Goal: Check status: Check status

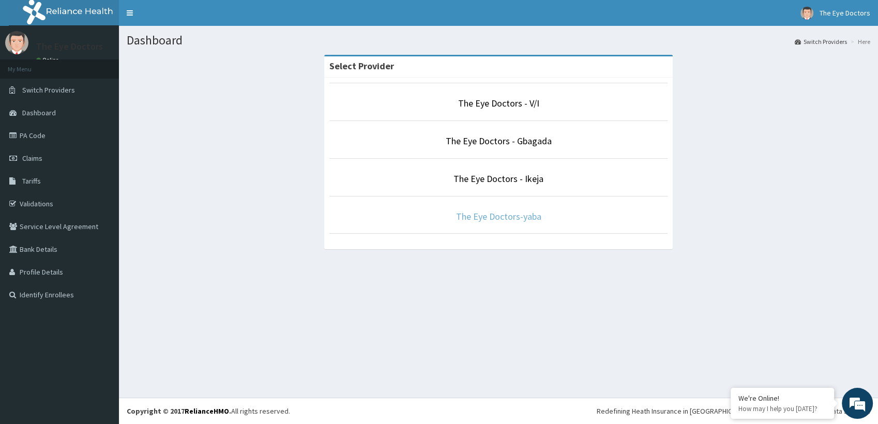
click at [492, 217] on link "The Eye Doctors-yaba" at bounding box center [498, 216] width 85 height 12
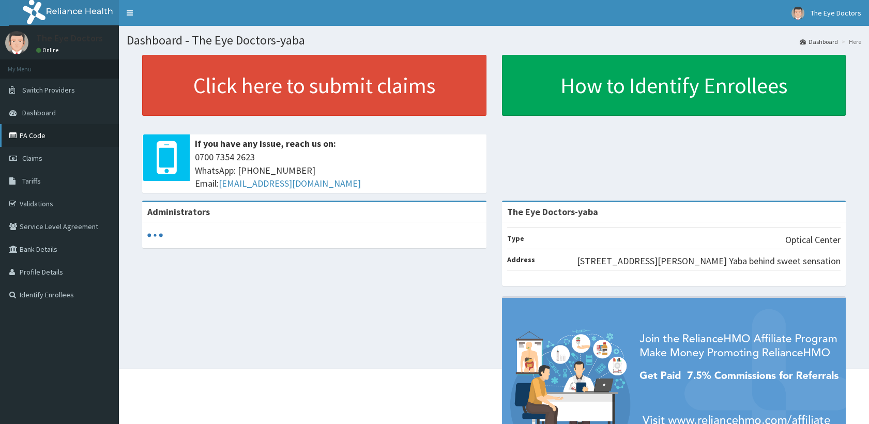
click at [59, 141] on link "PA Code" at bounding box center [59, 135] width 119 height 23
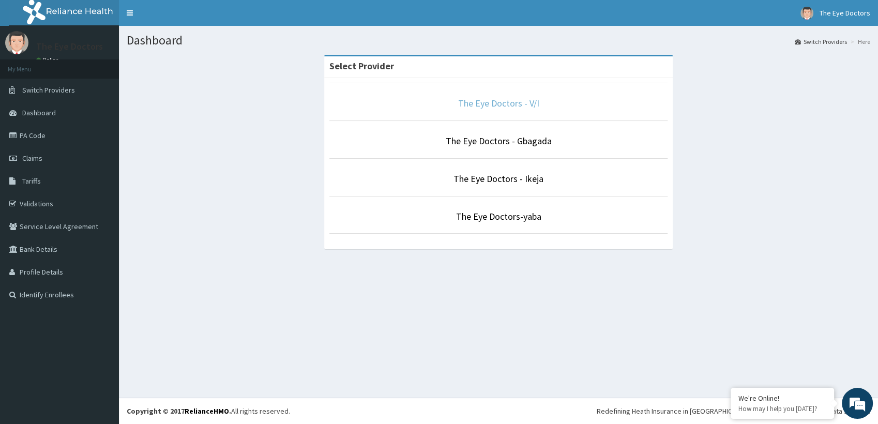
click at [523, 104] on link "The Eye Doctors - V/I" at bounding box center [498, 103] width 81 height 12
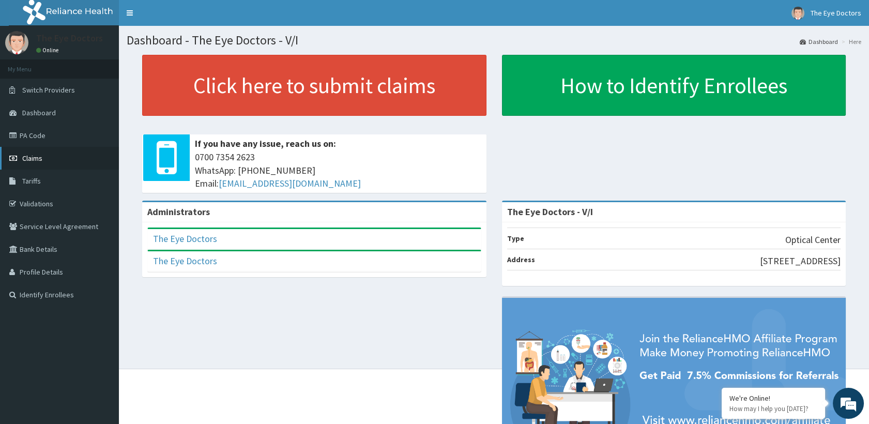
click at [33, 157] on span "Claims" at bounding box center [32, 158] width 20 height 9
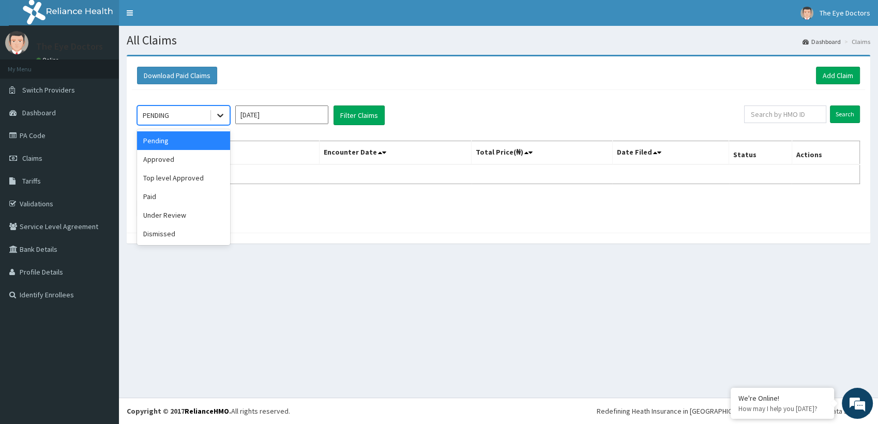
click at [214, 120] on div at bounding box center [220, 115] width 19 height 19
click at [183, 141] on div "Pending" at bounding box center [183, 140] width 93 height 19
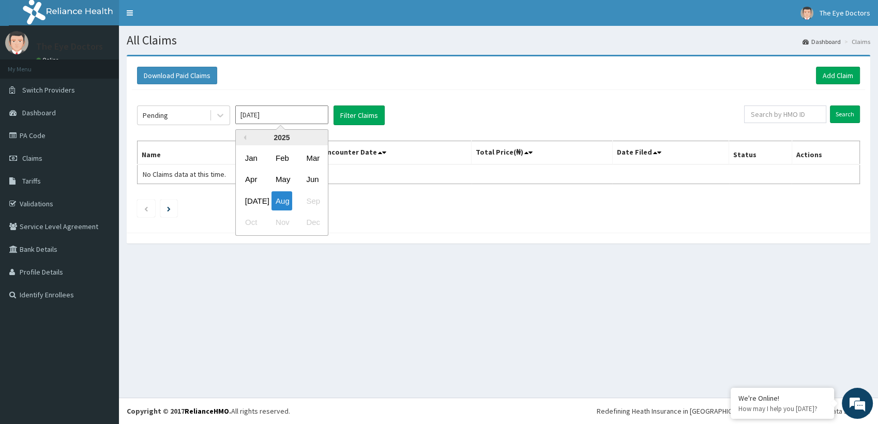
click at [255, 119] on input "[DATE]" at bounding box center [281, 115] width 93 height 19
click at [310, 180] on div "Jun" at bounding box center [312, 179] width 21 height 19
type input "Jun 2025"
click at [344, 108] on button "Filter Claims" at bounding box center [359, 116] width 51 height 20
click at [344, 113] on button "Filter Claims" at bounding box center [359, 116] width 51 height 20
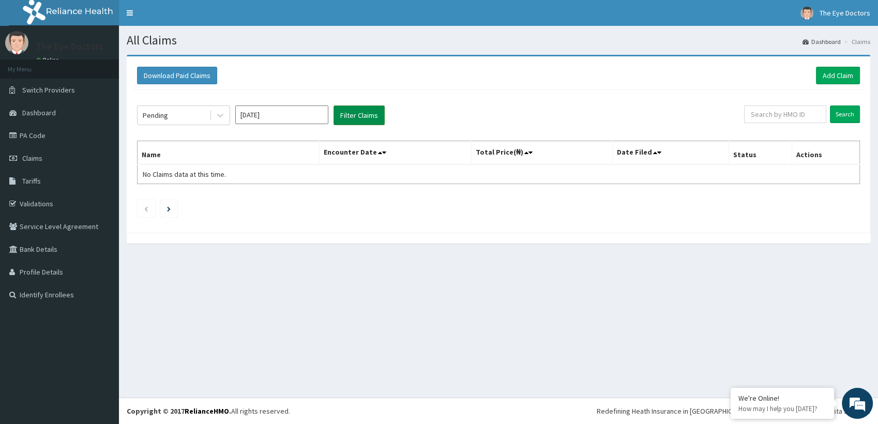
click at [344, 113] on button "Filter Claims" at bounding box center [359, 116] width 51 height 20
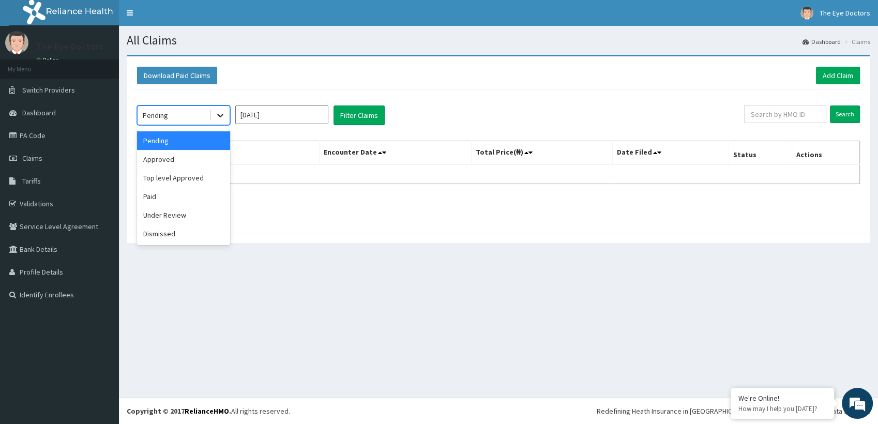
click at [219, 117] on icon at bounding box center [220, 115] width 10 height 10
click at [199, 160] on div "Approved" at bounding box center [183, 159] width 93 height 19
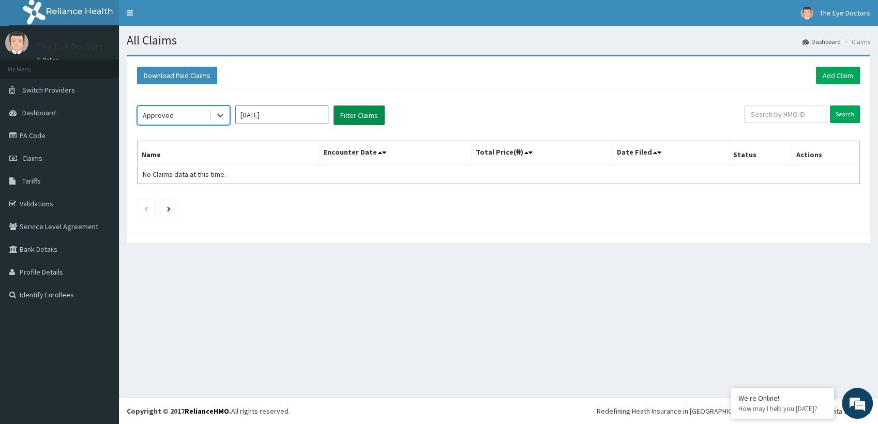
click at [356, 120] on button "Filter Claims" at bounding box center [359, 116] width 51 height 20
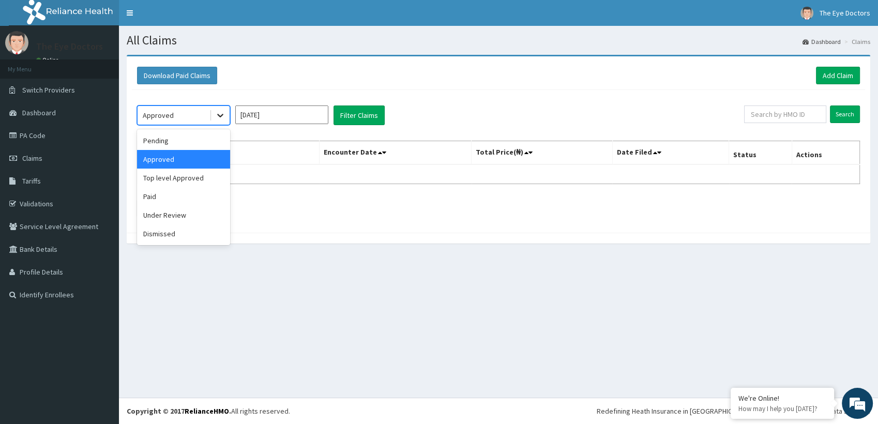
click at [217, 115] on icon at bounding box center [220, 115] width 10 height 10
click at [187, 192] on div "Paid" at bounding box center [183, 196] width 93 height 19
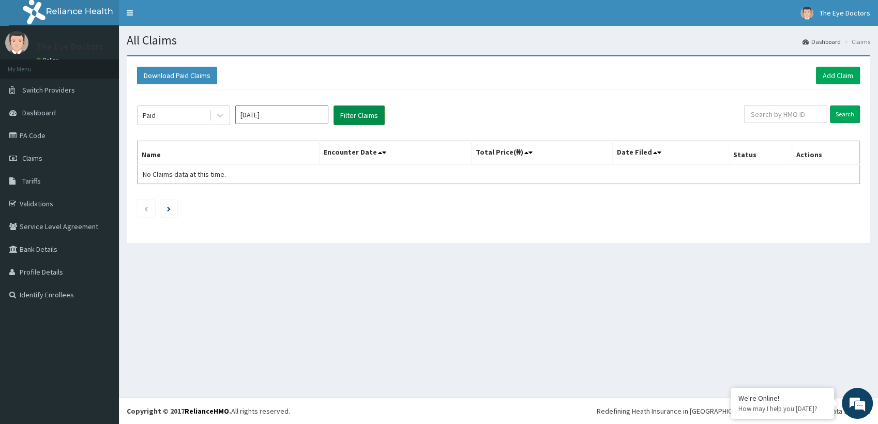
click at [343, 113] on button "Filter Claims" at bounding box center [359, 116] width 51 height 20
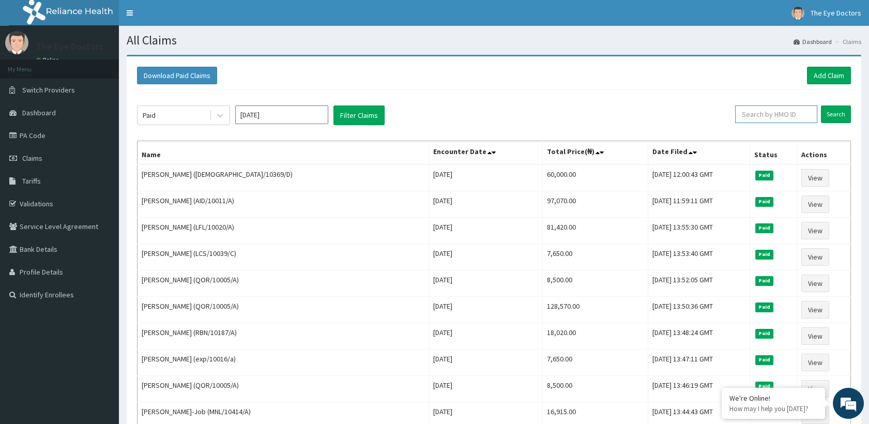
click at [775, 112] on input "text" at bounding box center [776, 115] width 82 height 18
type input "KUTON"
click at [829, 119] on input "Search" at bounding box center [836, 115] width 30 height 18
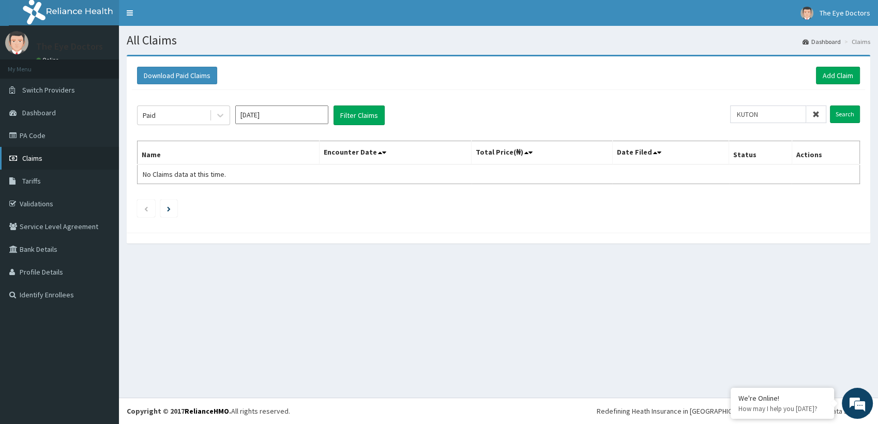
click at [40, 156] on span "Claims" at bounding box center [32, 158] width 20 height 9
click at [54, 157] on link "Claims" at bounding box center [59, 158] width 119 height 23
